Goal: Use online tool/utility

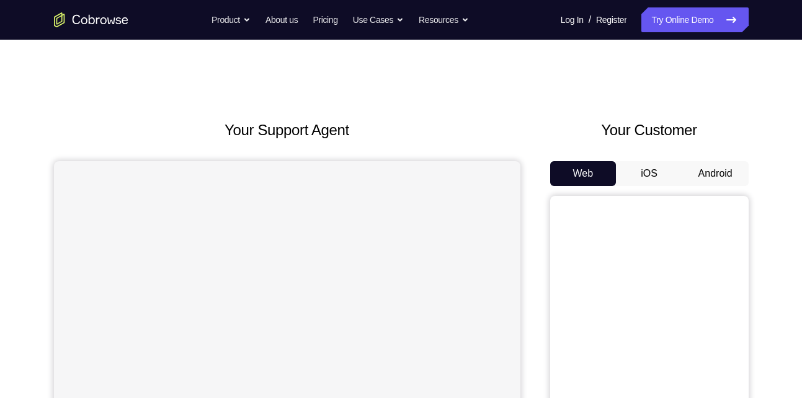
click at [720, 172] on button "Android" at bounding box center [715, 173] width 66 height 25
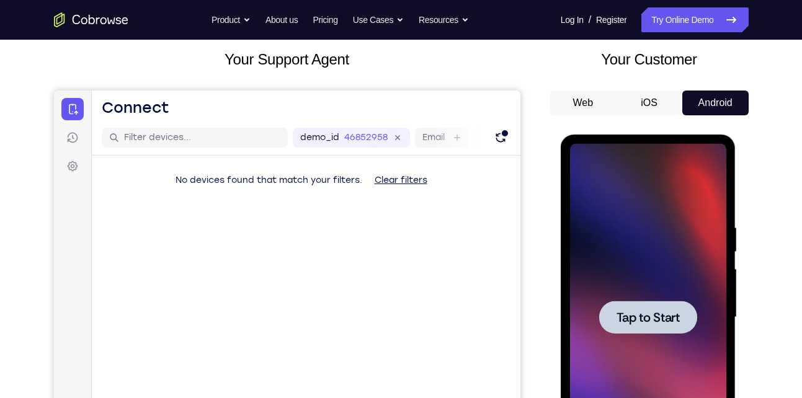
scroll to position [74, 0]
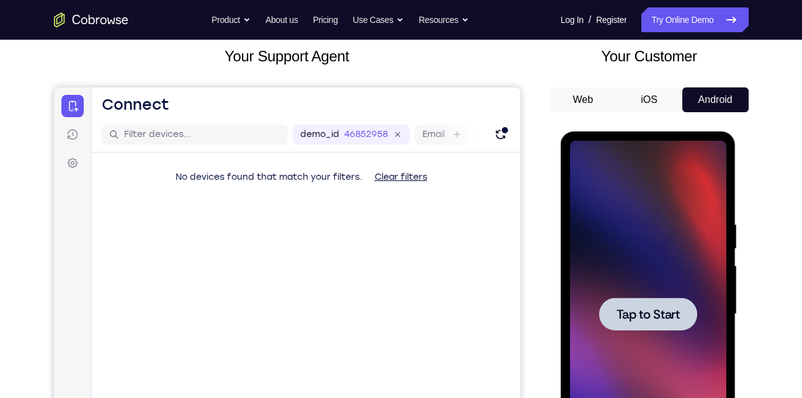
click at [694, 321] on div at bounding box center [648, 314] width 98 height 33
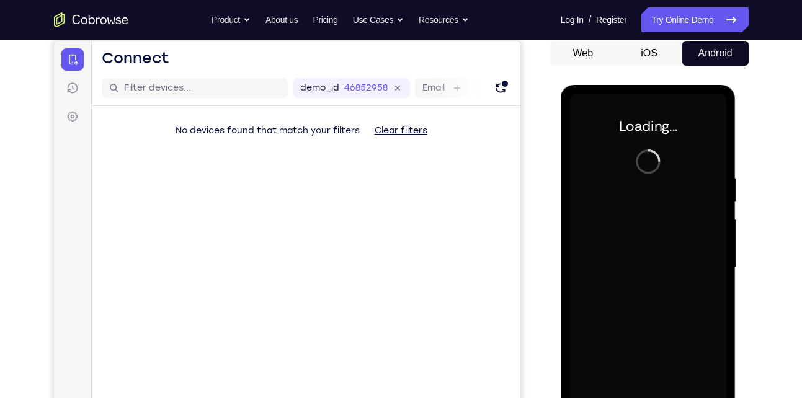
scroll to position [121, 0]
drag, startPoint x: 733, startPoint y: 309, endPoint x: 804, endPoint y: 311, distance: 71.3
click at [737, 311] on html "Online web based iOS Simulators and Android Emulators. Run iPhone, iPad, Mobile…" at bounding box center [648, 270] width 177 height 372
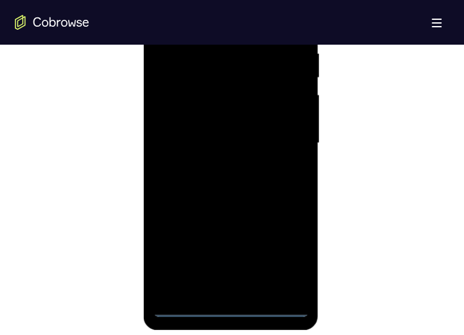
scroll to position [718, 0]
click at [233, 307] on div at bounding box center [231, 142] width 156 height 347
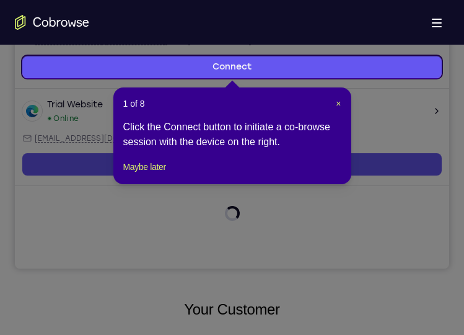
scroll to position [293, 0]
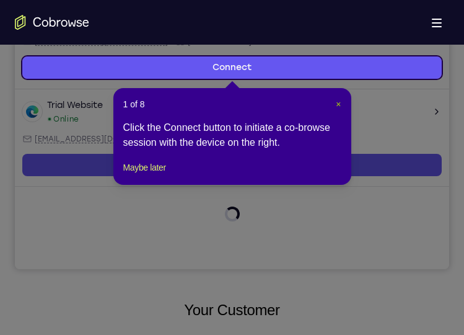
click at [338, 107] on span "×" at bounding box center [338, 104] width 5 height 10
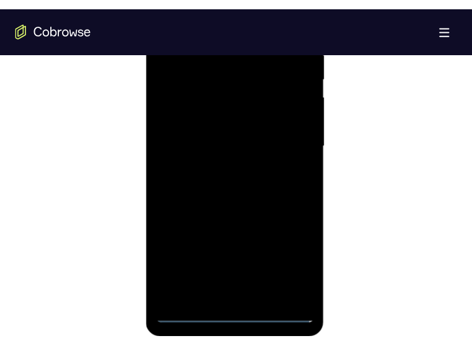
scroll to position [726, 0]
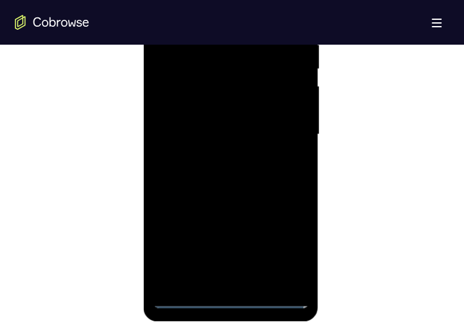
click at [291, 250] on div at bounding box center [231, 134] width 156 height 347
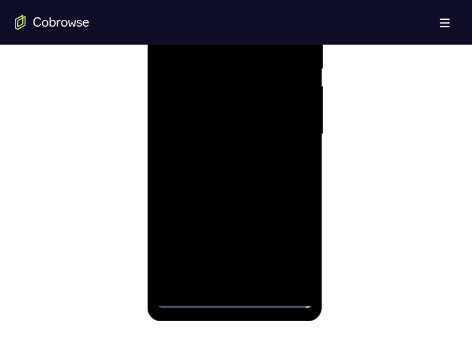
scroll to position [693, 0]
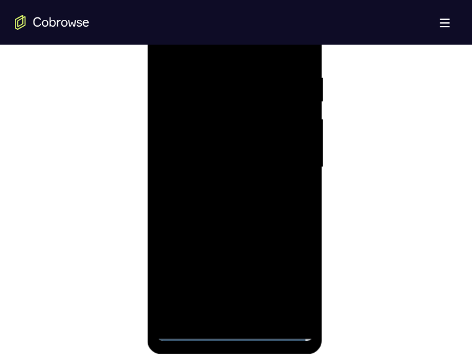
click at [226, 35] on div at bounding box center [235, 167] width 156 height 347
click at [223, 44] on div at bounding box center [235, 167] width 156 height 347
click at [187, 141] on div at bounding box center [235, 167] width 156 height 347
click at [222, 175] on div at bounding box center [235, 167] width 156 height 347
click at [271, 161] on div at bounding box center [235, 167] width 156 height 347
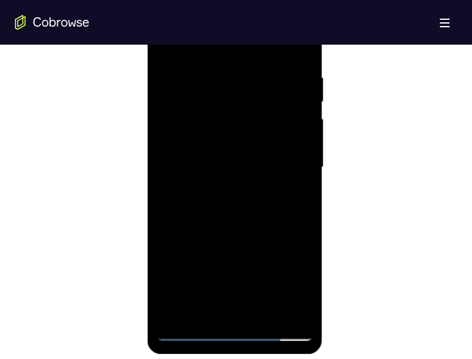
click at [264, 182] on div at bounding box center [235, 167] width 156 height 347
click at [290, 44] on div at bounding box center [235, 167] width 156 height 347
click at [268, 306] on div at bounding box center [235, 167] width 156 height 347
click at [241, 312] on div at bounding box center [235, 167] width 156 height 347
click at [270, 56] on div at bounding box center [235, 167] width 156 height 347
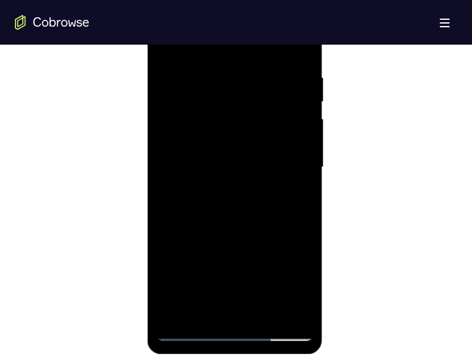
click at [191, 45] on div at bounding box center [235, 167] width 156 height 347
click at [293, 111] on div at bounding box center [235, 167] width 156 height 347
drag, startPoint x: 277, startPoint y: 221, endPoint x: 266, endPoint y: 300, distance: 80.1
click at [266, 300] on div at bounding box center [235, 167] width 156 height 347
click at [305, 43] on div at bounding box center [235, 167] width 156 height 347
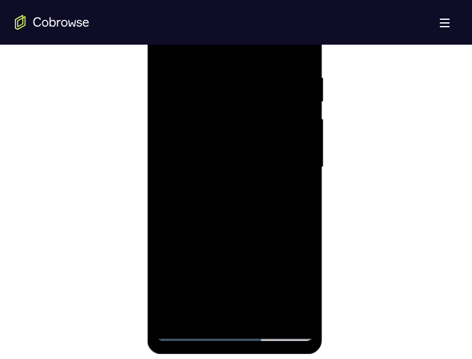
click at [295, 113] on div at bounding box center [235, 167] width 156 height 347
click at [304, 42] on div at bounding box center [235, 167] width 156 height 347
click at [293, 43] on div at bounding box center [235, 167] width 156 height 347
drag, startPoint x: 203, startPoint y: 149, endPoint x: 285, endPoint y: 151, distance: 81.9
click at [285, 151] on div at bounding box center [235, 167] width 156 height 347
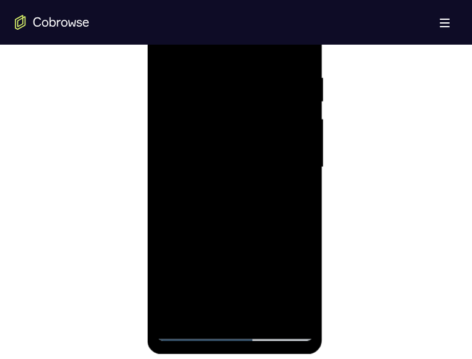
drag, startPoint x: 212, startPoint y: 239, endPoint x: 227, endPoint y: 79, distance: 160.0
click at [227, 79] on div at bounding box center [235, 167] width 156 height 347
drag, startPoint x: 242, startPoint y: 243, endPoint x: 246, endPoint y: 81, distance: 162.5
click at [246, 81] on div at bounding box center [235, 167] width 156 height 347
drag, startPoint x: 218, startPoint y: 157, endPoint x: 239, endPoint y: 22, distance: 137.5
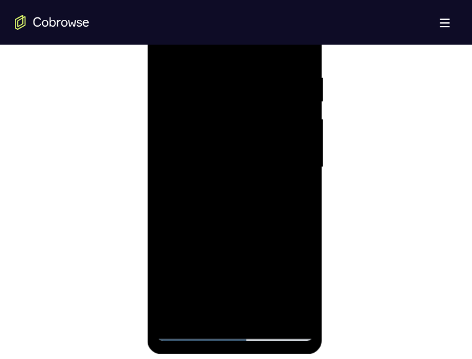
click at [239, 22] on div at bounding box center [235, 167] width 156 height 347
drag, startPoint x: 216, startPoint y: 241, endPoint x: 225, endPoint y: 104, distance: 137.3
click at [225, 104] on div at bounding box center [235, 167] width 156 height 347
drag, startPoint x: 198, startPoint y: 277, endPoint x: 211, endPoint y: 140, distance: 137.6
click at [211, 140] on div at bounding box center [235, 167] width 156 height 347
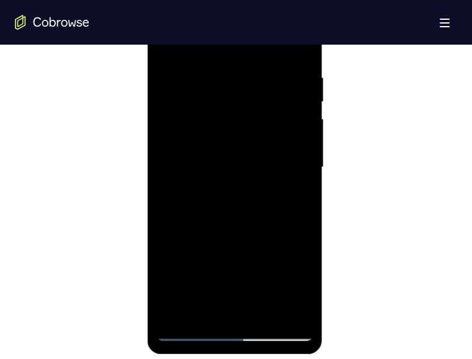
drag, startPoint x: 216, startPoint y: 271, endPoint x: 240, endPoint y: 87, distance: 185.0
click at [240, 87] on div at bounding box center [235, 167] width 156 height 347
drag, startPoint x: 223, startPoint y: 241, endPoint x: 236, endPoint y: 116, distance: 125.9
click at [236, 116] on div at bounding box center [235, 167] width 156 height 347
drag, startPoint x: 235, startPoint y: 233, endPoint x: 254, endPoint y: 91, distance: 143.8
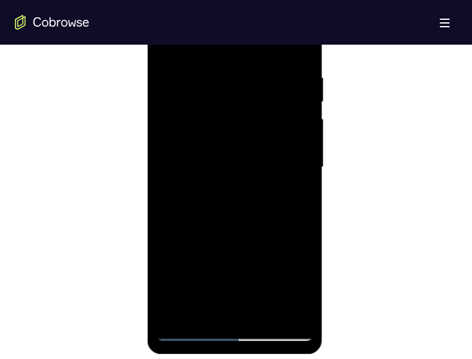
click at [254, 91] on div at bounding box center [235, 167] width 156 height 347
click at [229, 83] on div at bounding box center [235, 167] width 156 height 347
